Goal: Navigation & Orientation: Find specific page/section

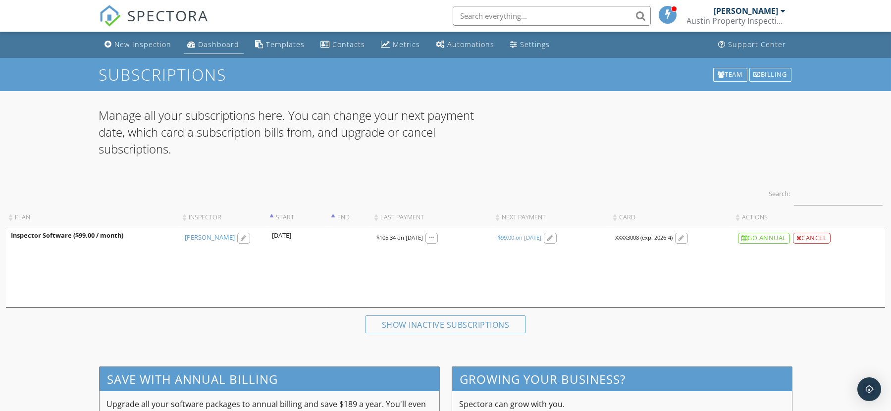
click at [207, 41] on div "Dashboard" at bounding box center [219, 44] width 41 height 9
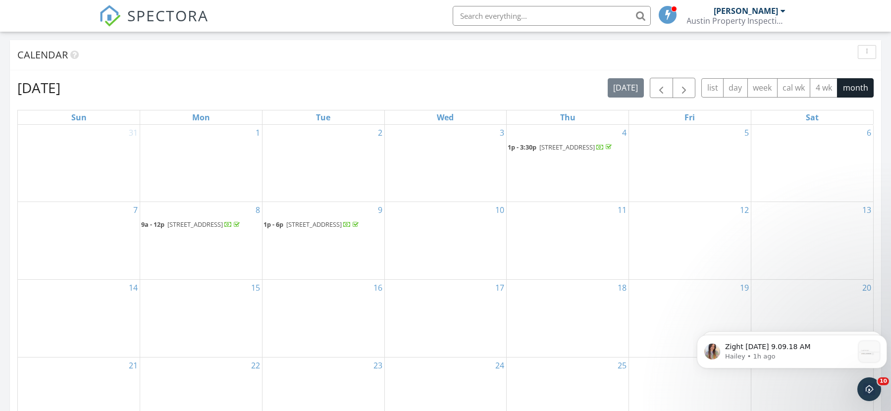
scroll to position [462, 0]
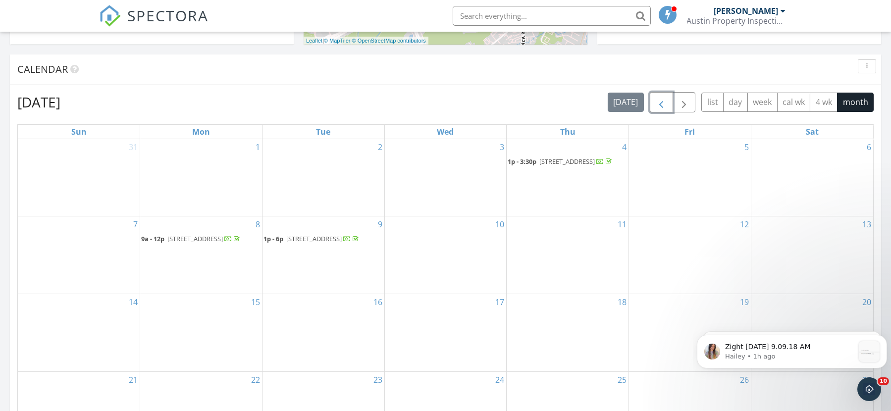
click at [659, 104] on span "button" at bounding box center [661, 103] width 12 height 12
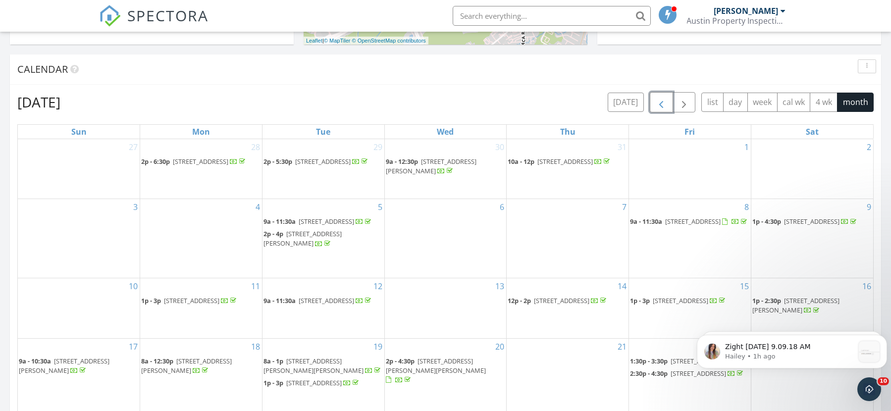
click at [664, 102] on span "button" at bounding box center [661, 103] width 12 height 12
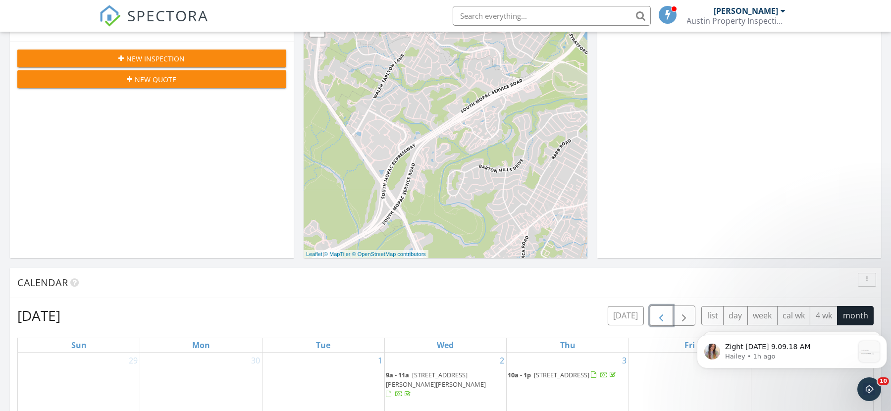
scroll to position [132, 0]
